Goal: Transaction & Acquisition: Book appointment/travel/reservation

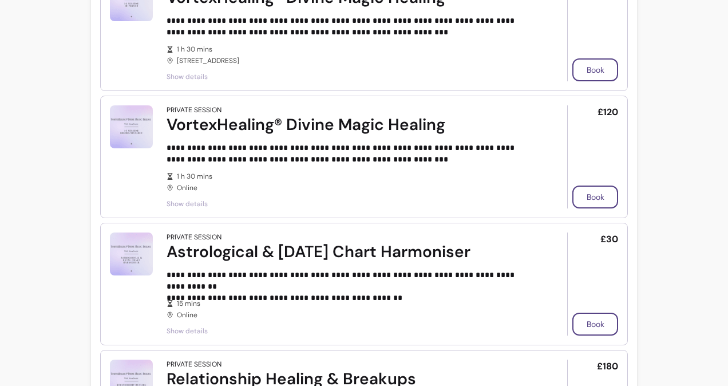
scroll to position [633, 0]
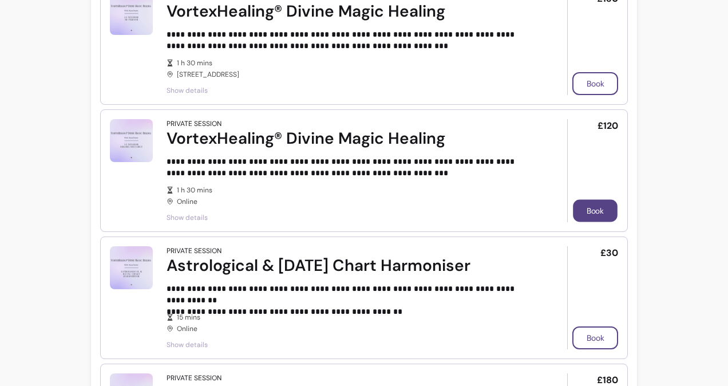
click at [577, 212] on button "Book" at bounding box center [595, 211] width 45 height 22
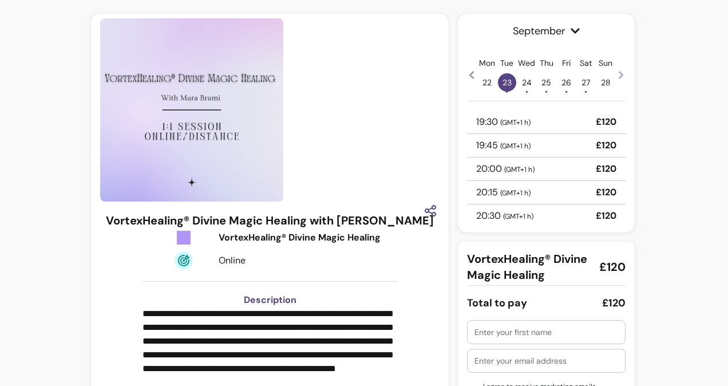
click at [521, 85] on span "24 •" at bounding box center [526, 82] width 18 height 18
click at [545, 80] on span "25 •" at bounding box center [546, 82] width 18 height 18
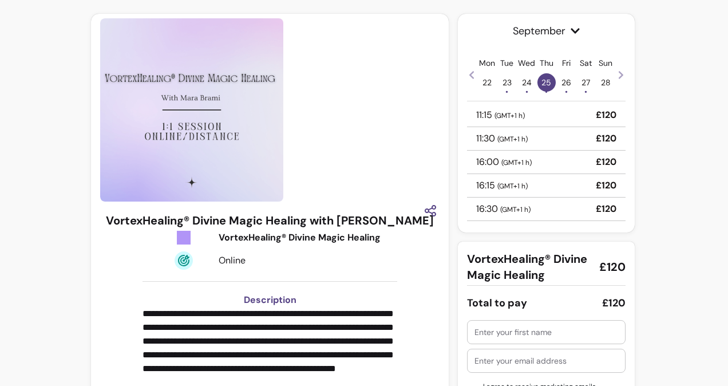
scroll to position [173, 0]
click at [481, 182] on p "16:15 ( GMT+1 h )" at bounding box center [501, 184] width 51 height 14
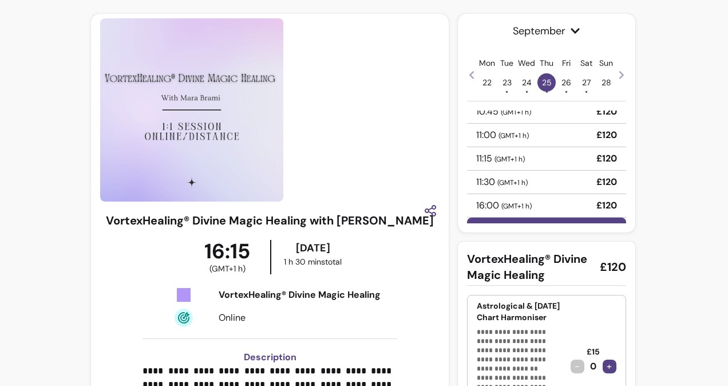
scroll to position [126, 0]
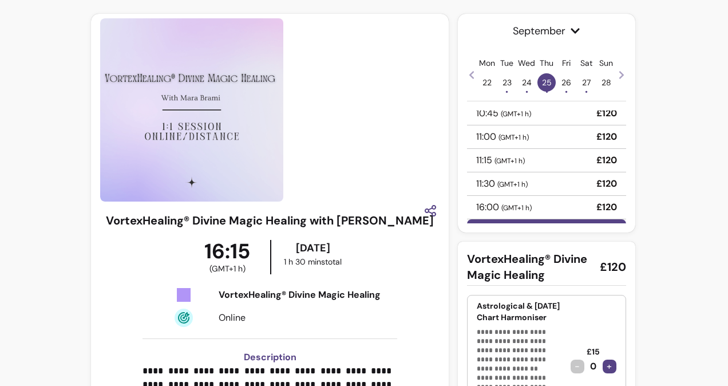
click at [530, 137] on div "11:00 ( GMT+1 h ) £120" at bounding box center [546, 136] width 158 height 23
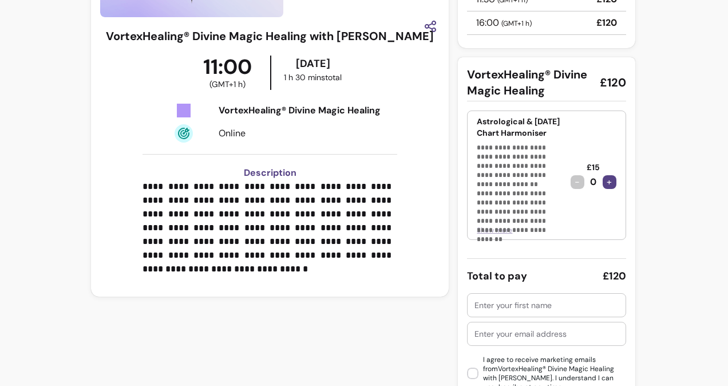
scroll to position [219, 0]
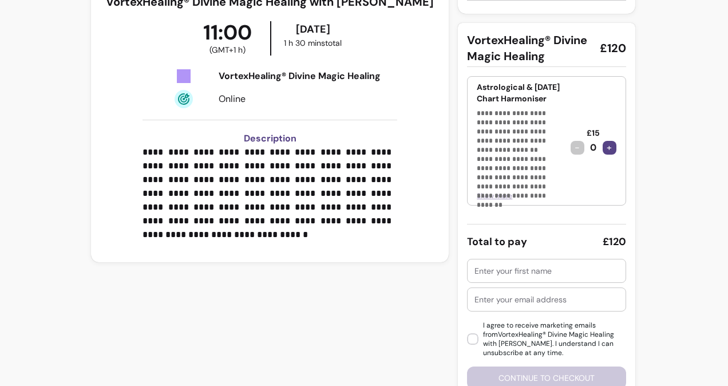
click at [493, 275] on input "text" at bounding box center [546, 270] width 144 height 11
type input "[PERSON_NAME]"
click at [487, 300] on input "text" at bounding box center [546, 298] width 144 height 11
type input "[PERSON_NAME][EMAIL_ADDRESS][DOMAIN_NAME]"
